Goal: Navigation & Orientation: Find specific page/section

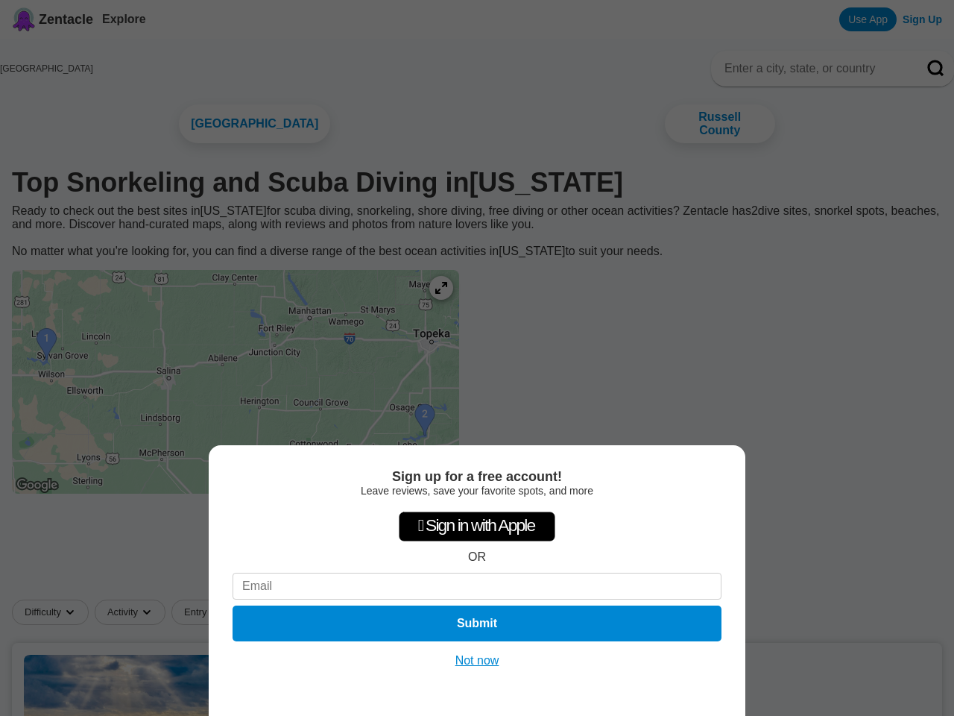
click at [477, 358] on div "Sign up for a free account! Leave reviews, save your favorite spots, and more …" at bounding box center [477, 358] width 954 height 716
click at [477, 520] on div " Sign in with Apple" at bounding box center [477, 526] width 157 height 30
click at [477, 621] on button "Submit" at bounding box center [477, 623] width 489 height 36
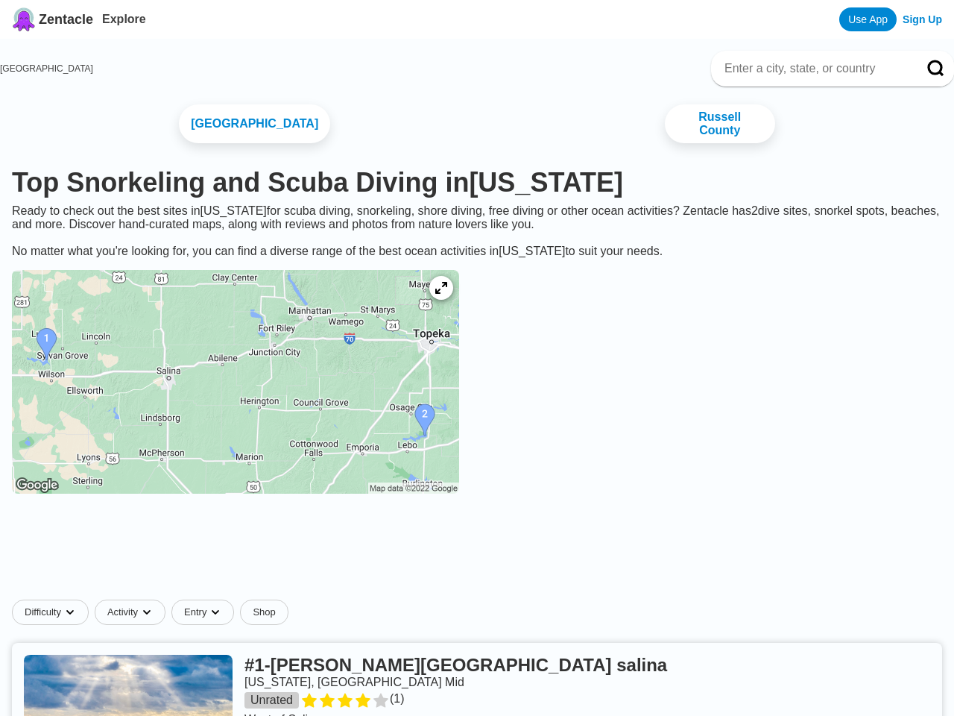
click at [476, 659] on link at bounding box center [477, 713] width 930 height 140
